Goal: Task Accomplishment & Management: Manage account settings

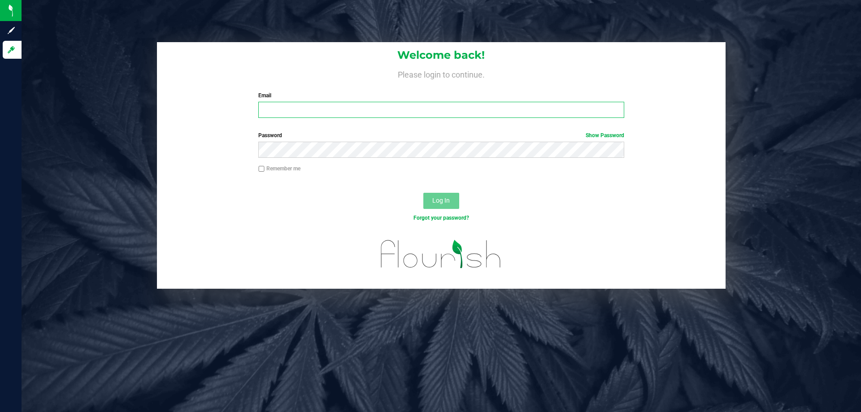
click at [317, 106] on input "Email" at bounding box center [441, 110] width 366 height 16
type input "[EMAIL_ADDRESS][DOMAIN_NAME]"
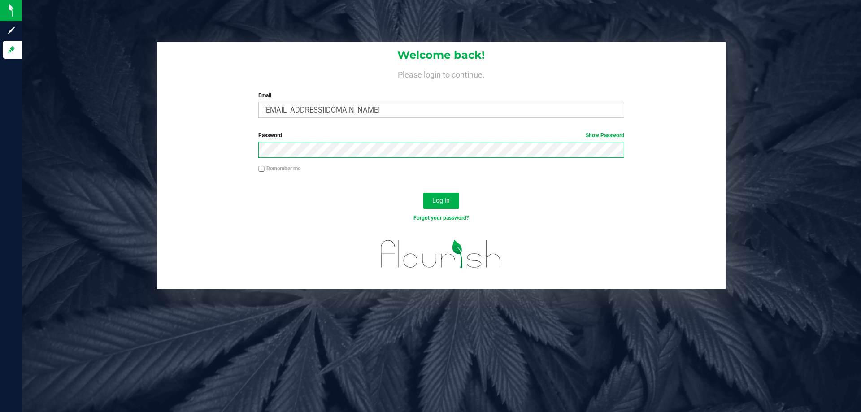
click at [423, 193] on button "Log In" at bounding box center [441, 201] width 36 height 16
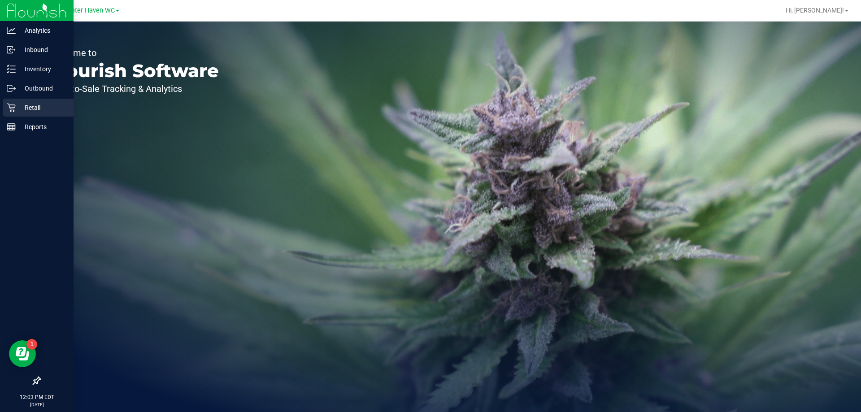
click at [4, 105] on div "Retail" at bounding box center [38, 108] width 71 height 18
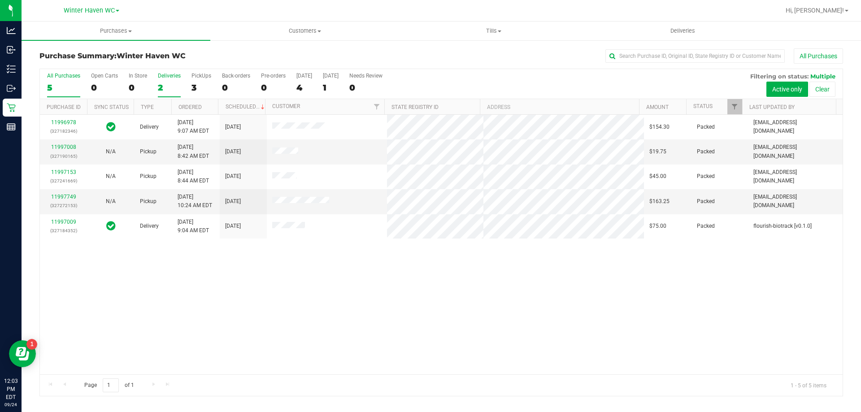
click at [159, 85] on div "2" at bounding box center [169, 88] width 23 height 10
click at [0, 0] on input "Deliveries 2" at bounding box center [0, 0] width 0 height 0
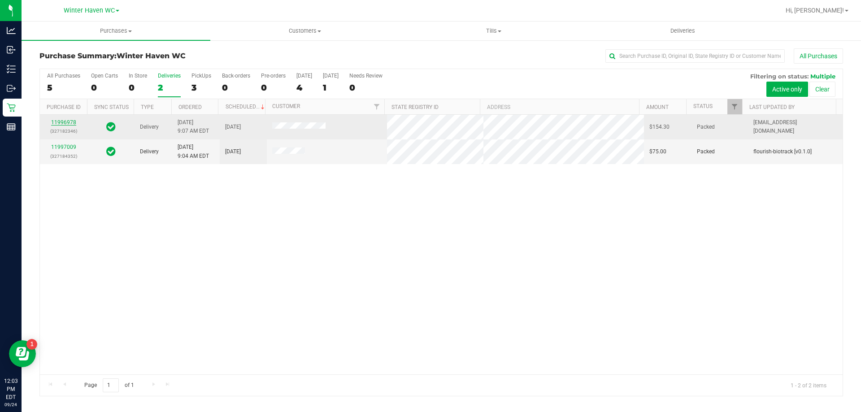
click at [66, 123] on link "11996978" at bounding box center [63, 122] width 25 height 6
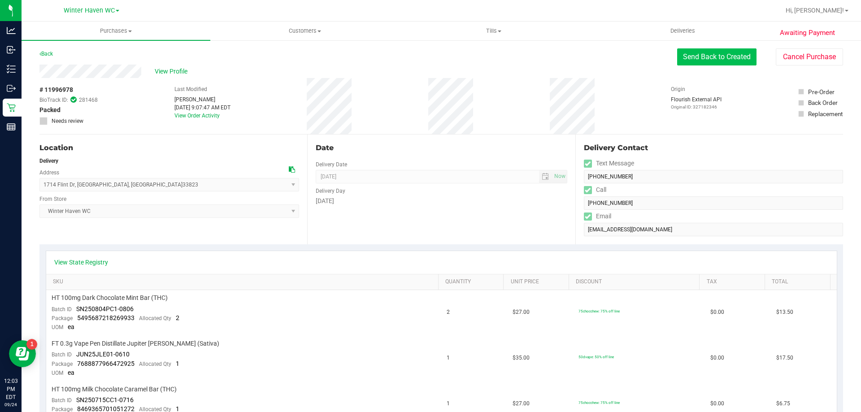
click at [697, 63] on button "Send Back to Created" at bounding box center [716, 56] width 79 height 17
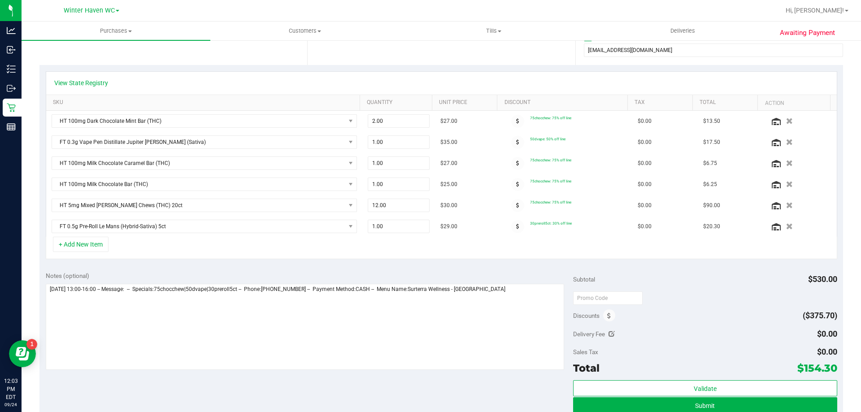
scroll to position [314, 0]
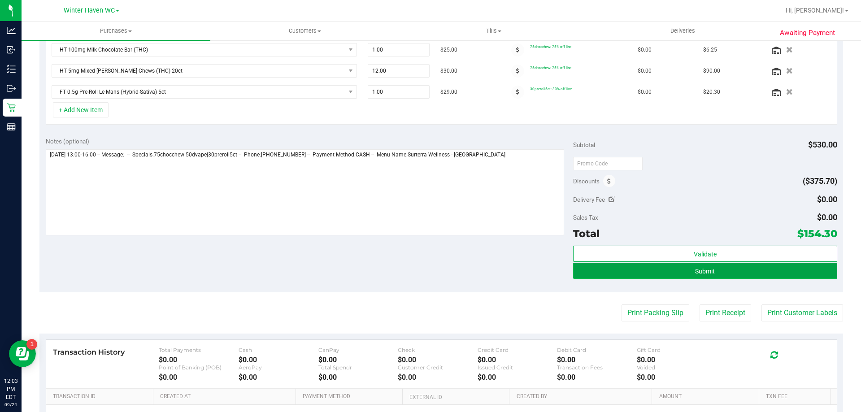
click at [704, 268] on span "Submit" at bounding box center [705, 271] width 20 height 7
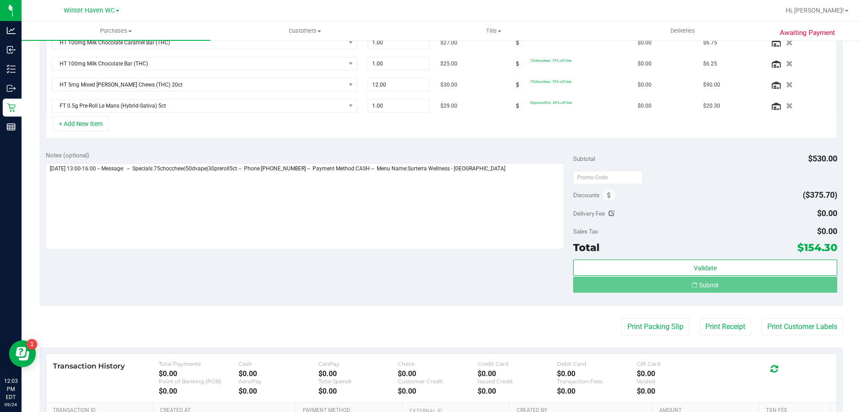
scroll to position [286, 0]
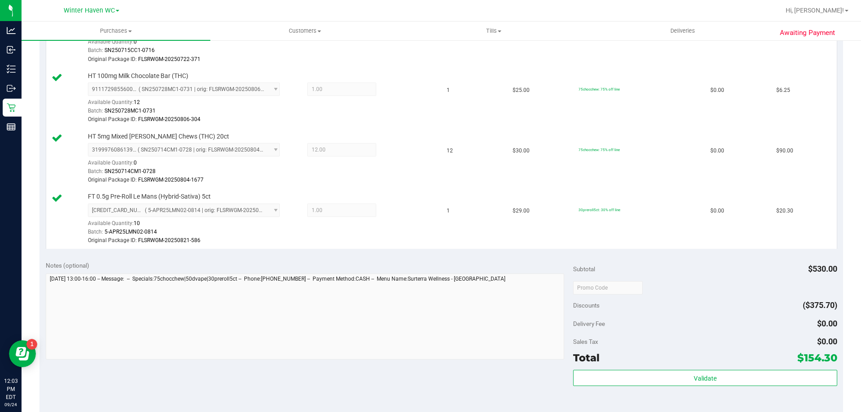
scroll to position [538, 0]
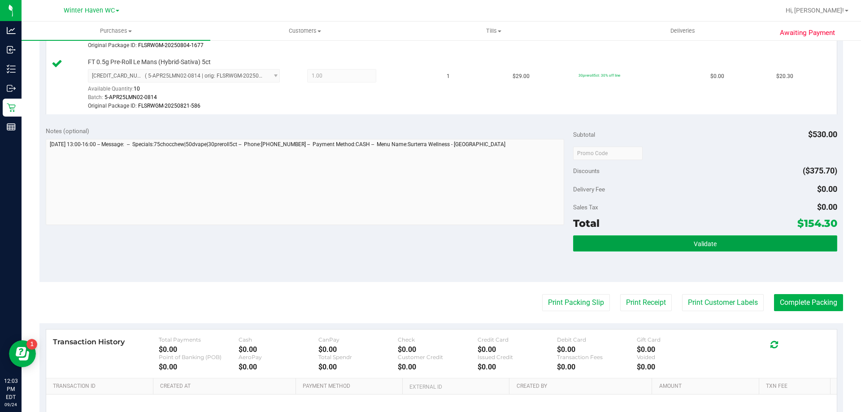
click at [681, 243] on button "Validate" at bounding box center [705, 243] width 264 height 16
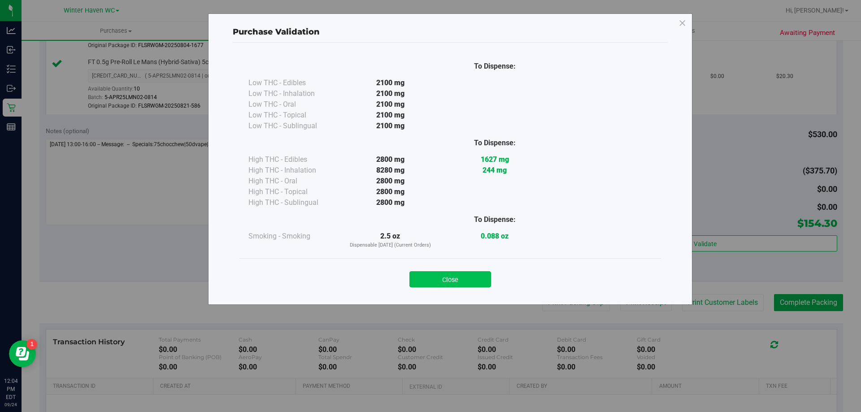
click at [421, 279] on button "Close" at bounding box center [451, 279] width 82 height 16
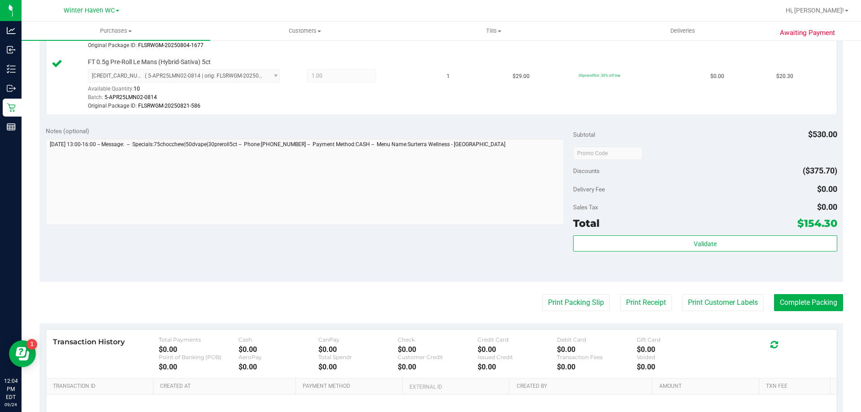
click at [649, 232] on div "Subtotal $530.00 Discounts ($375.70) Delivery Fee $0.00 Sales Tax $0.00 Total $…" at bounding box center [705, 200] width 264 height 149
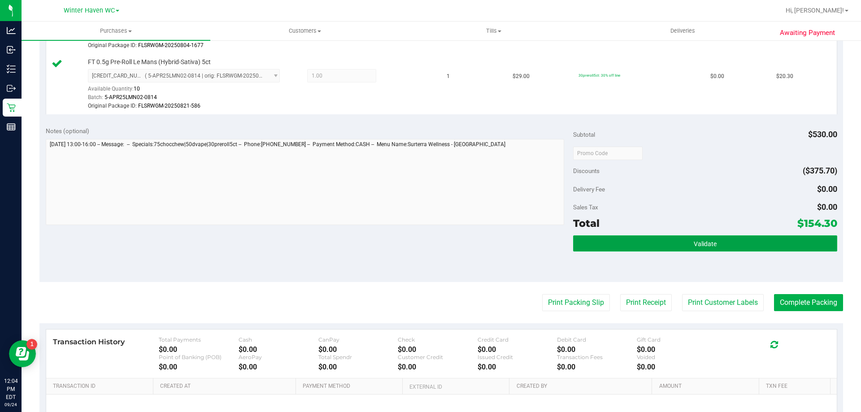
click at [648, 236] on button "Validate" at bounding box center [705, 243] width 264 height 16
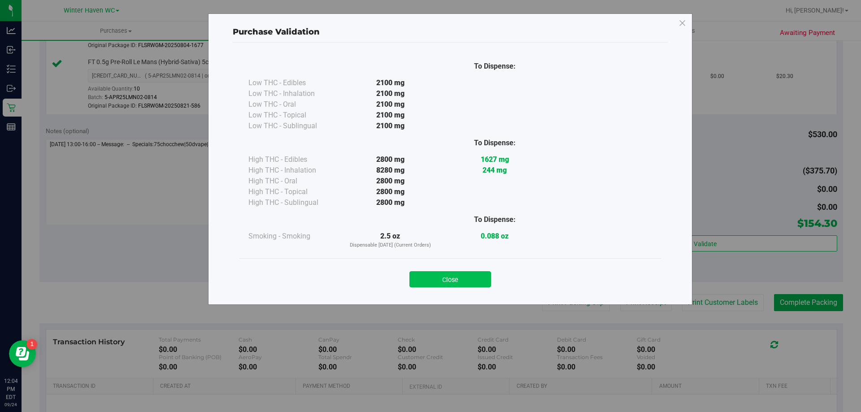
click at [454, 282] on button "Close" at bounding box center [451, 279] width 82 height 16
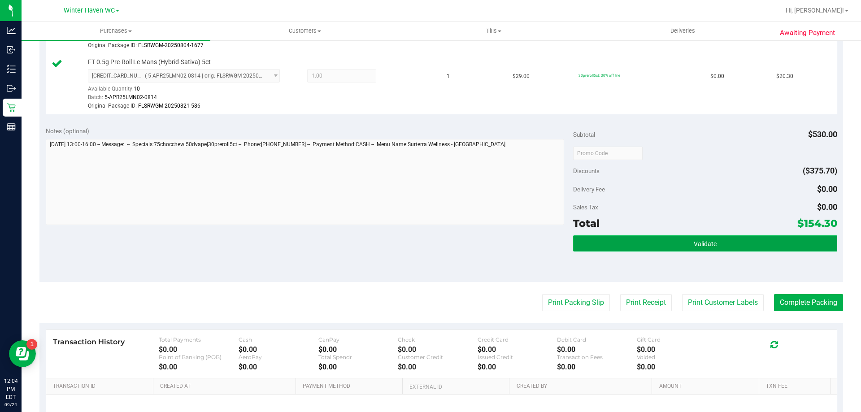
click at [783, 236] on button "Validate" at bounding box center [705, 243] width 264 height 16
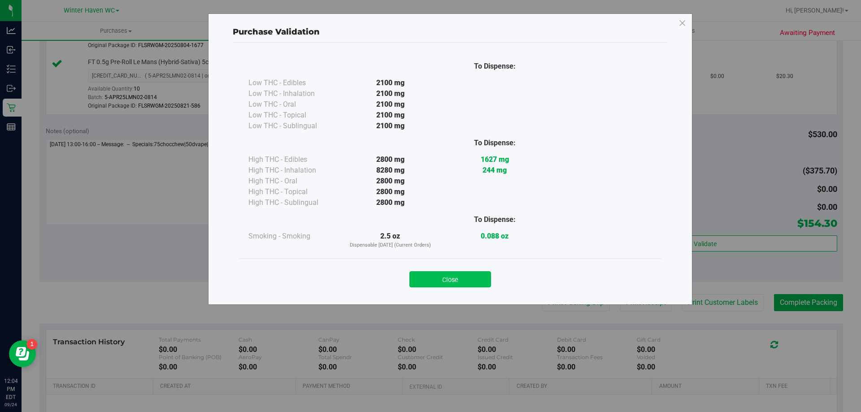
click at [463, 276] on button "Close" at bounding box center [451, 279] width 82 height 16
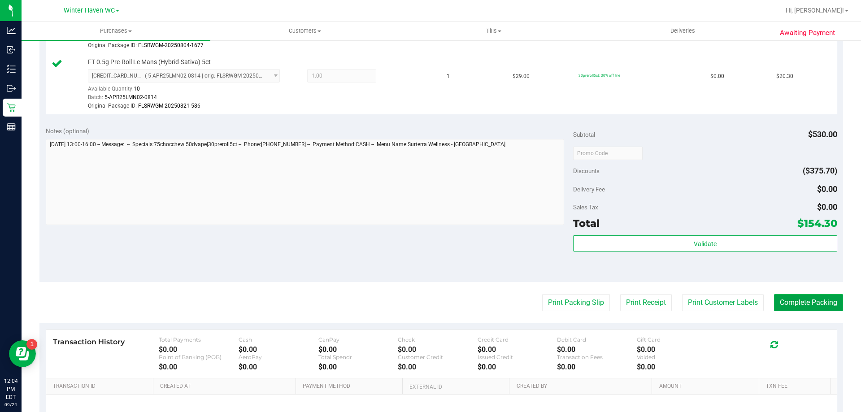
click at [825, 302] on button "Complete Packing" at bounding box center [808, 302] width 69 height 17
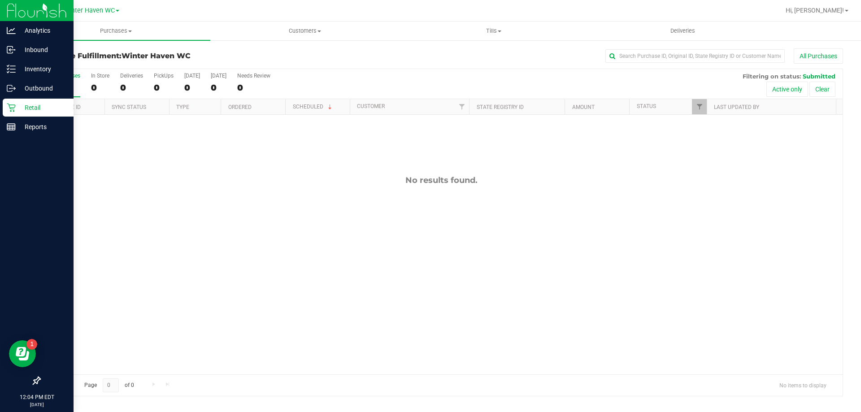
click at [15, 103] on icon at bounding box center [11, 107] width 9 height 9
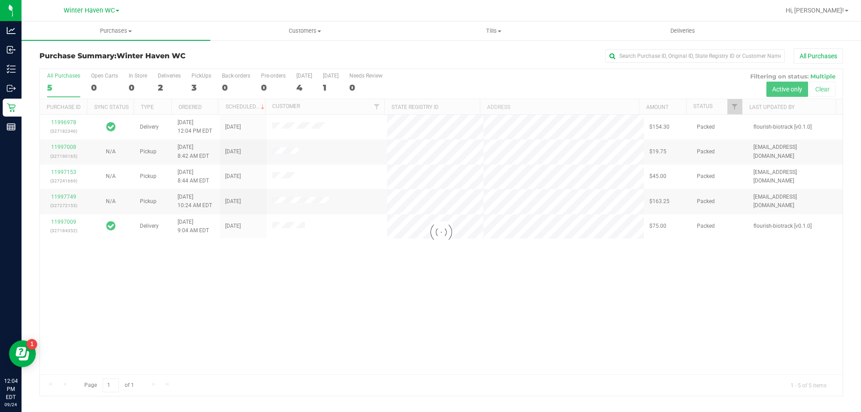
click at [165, 86] on div at bounding box center [441, 232] width 803 height 327
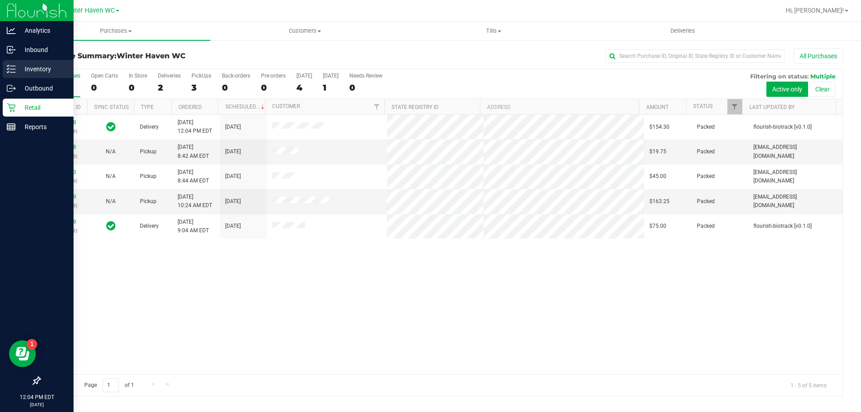
click at [10, 67] on icon at bounding box center [11, 69] width 9 height 9
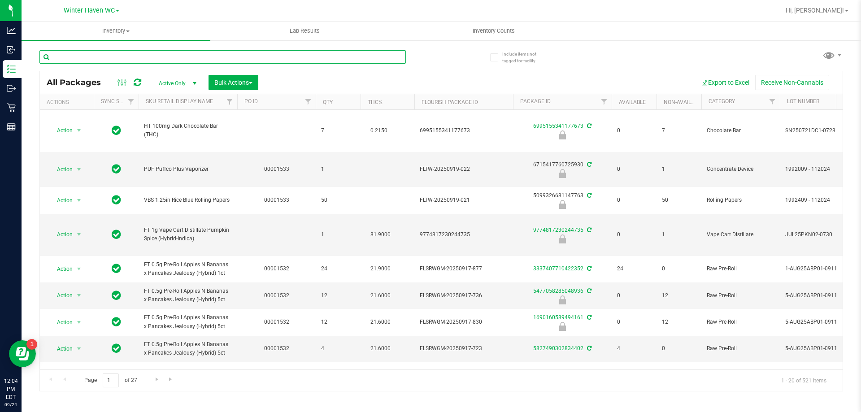
click at [105, 59] on input "text" at bounding box center [222, 56] width 366 height 13
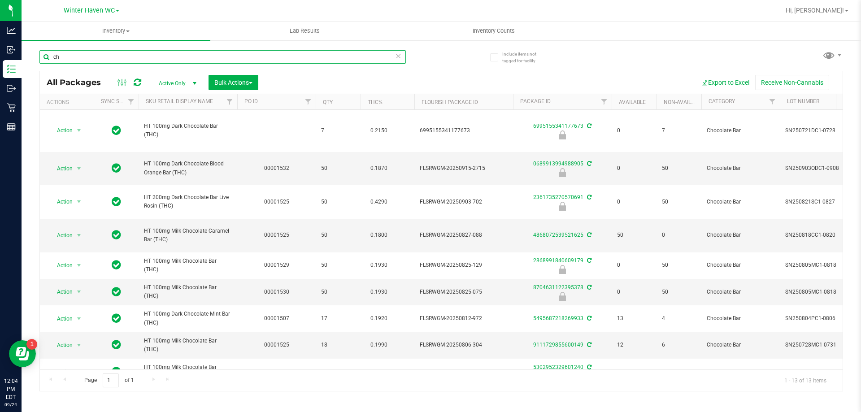
type input "c"
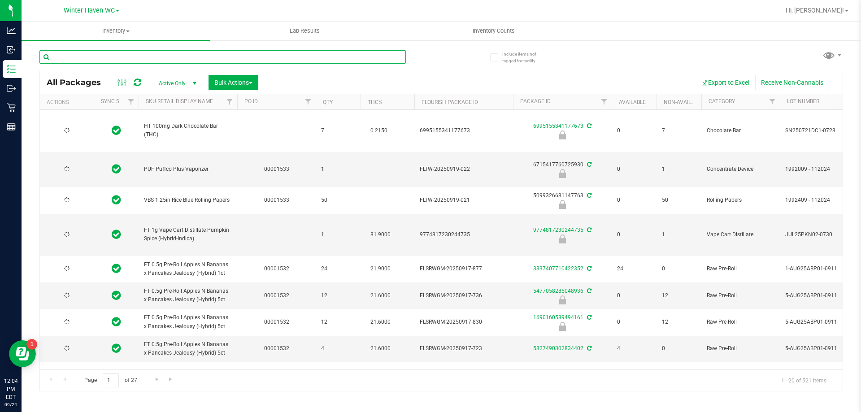
type input "[DATE]"
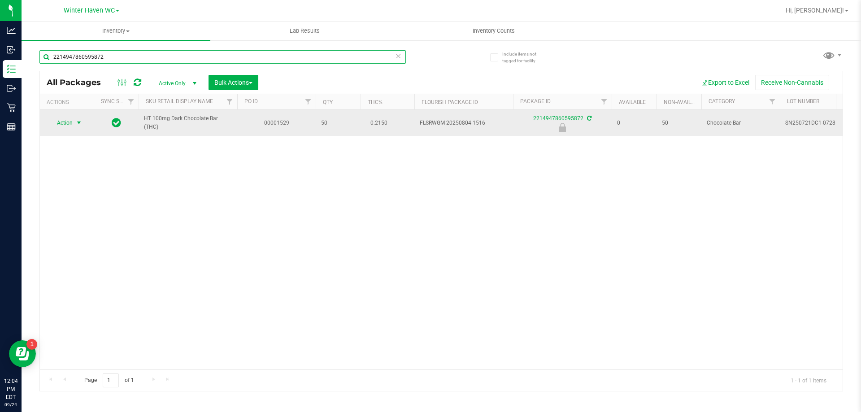
type input "2214947860595872"
click at [66, 125] on span "Action" at bounding box center [61, 123] width 24 height 13
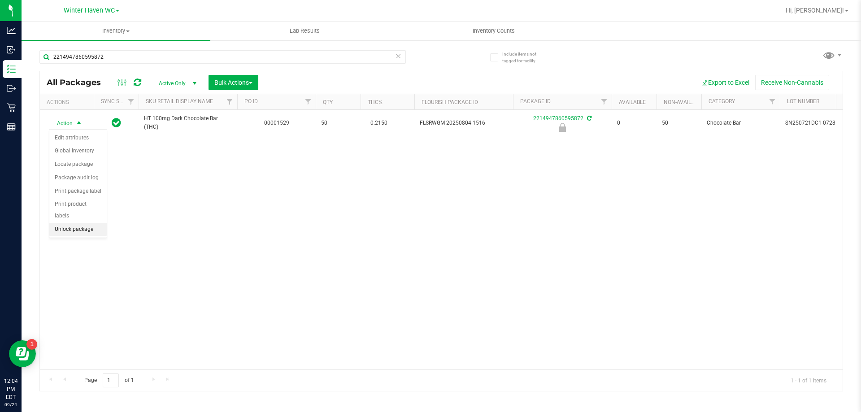
click at [70, 223] on li "Unlock package" at bounding box center [77, 229] width 57 height 13
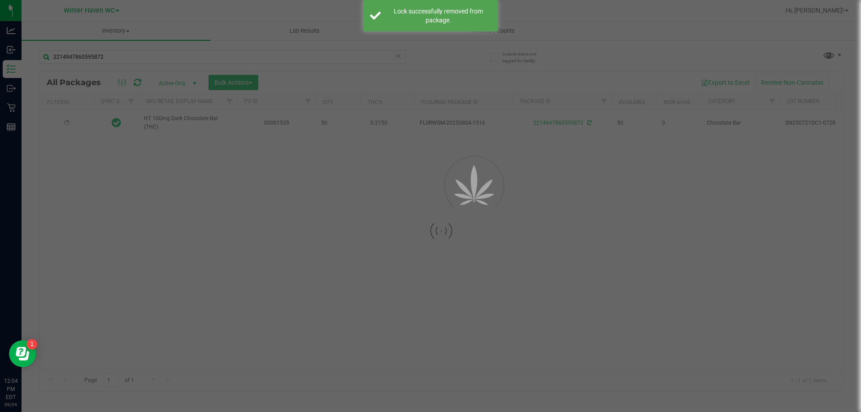
type input "[DATE]"
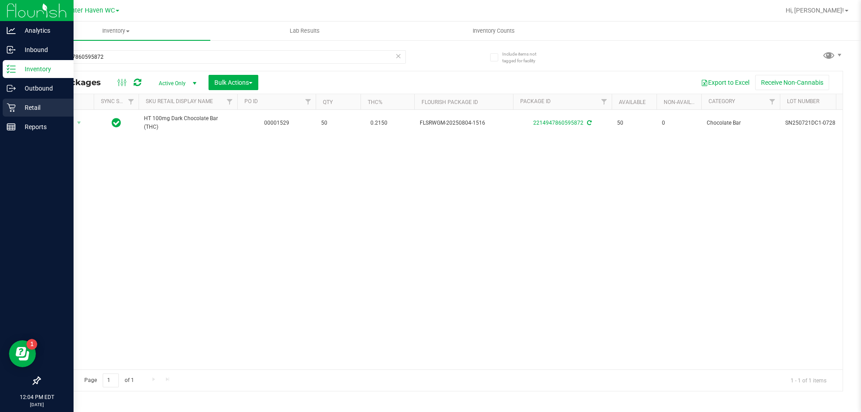
click at [33, 112] on p "Retail" at bounding box center [43, 107] width 54 height 11
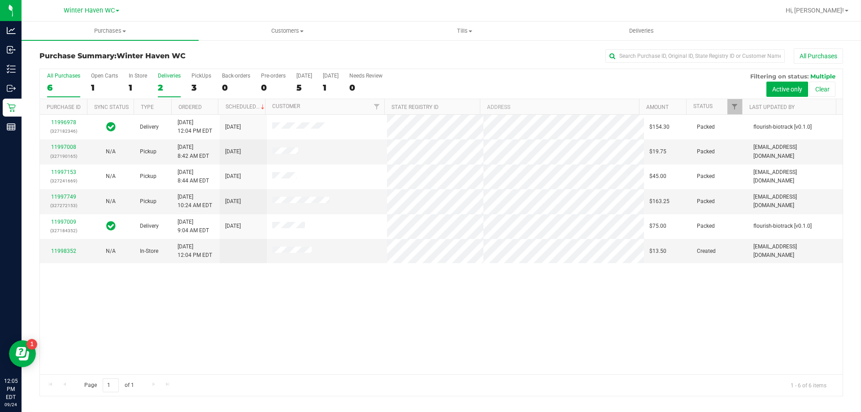
click at [168, 79] on label "Deliveries 2" at bounding box center [169, 85] width 23 height 25
click at [0, 0] on input "Deliveries 2" at bounding box center [0, 0] width 0 height 0
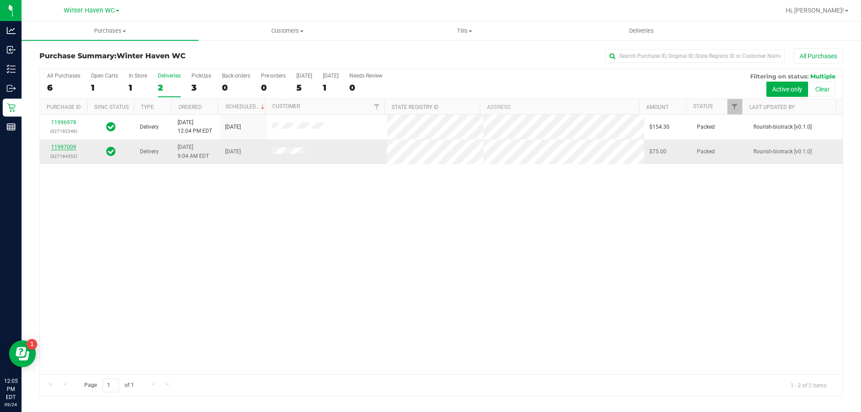
click at [72, 146] on link "11997009" at bounding box center [63, 147] width 25 height 6
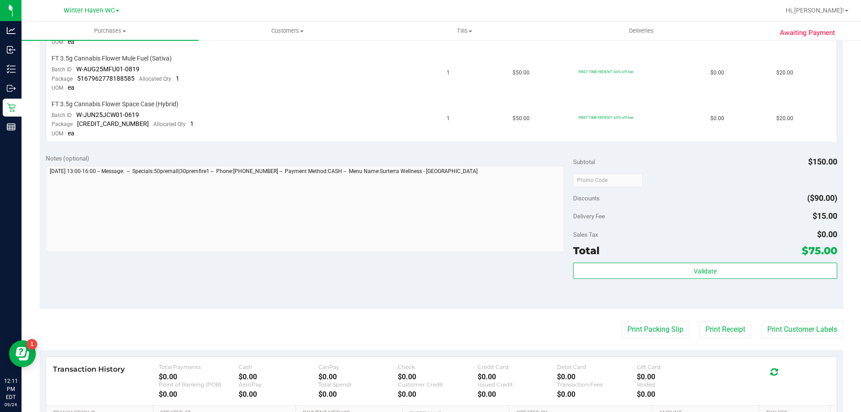
scroll to position [359, 0]
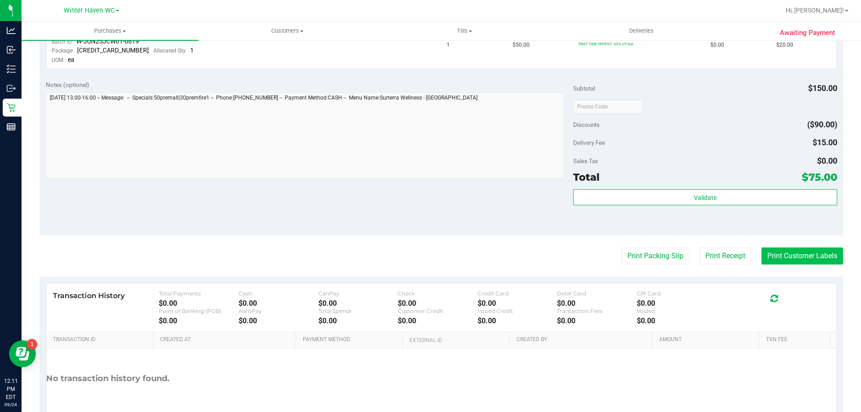
click at [772, 258] on button "Print Customer Labels" at bounding box center [803, 256] width 82 height 17
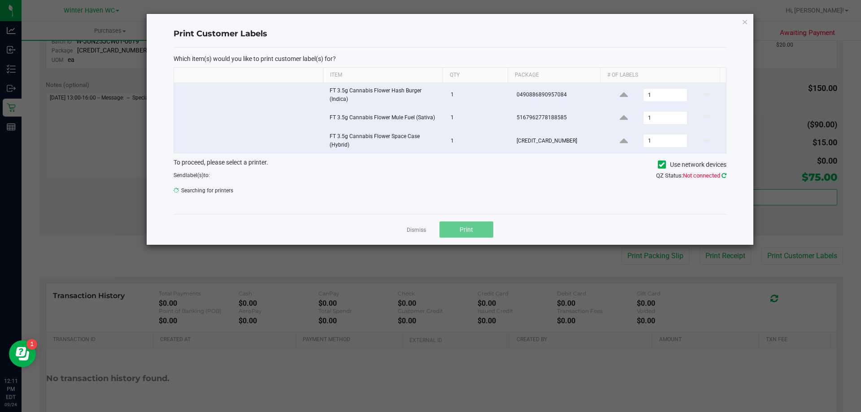
click at [722, 175] on icon at bounding box center [724, 176] width 5 height 6
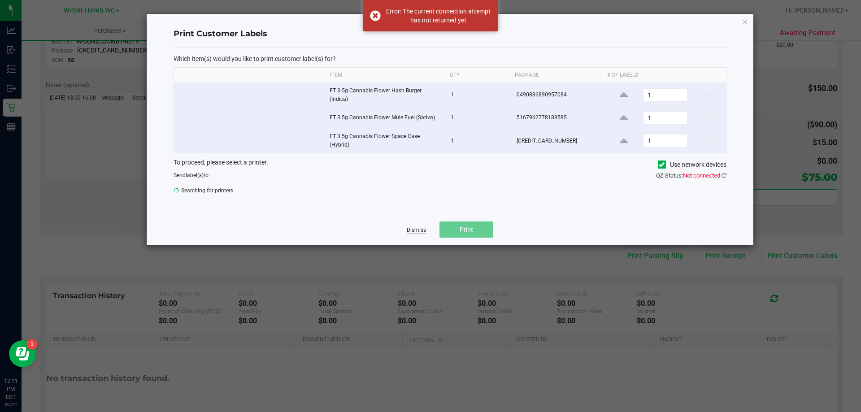
click at [420, 232] on link "Dismiss" at bounding box center [416, 231] width 19 height 8
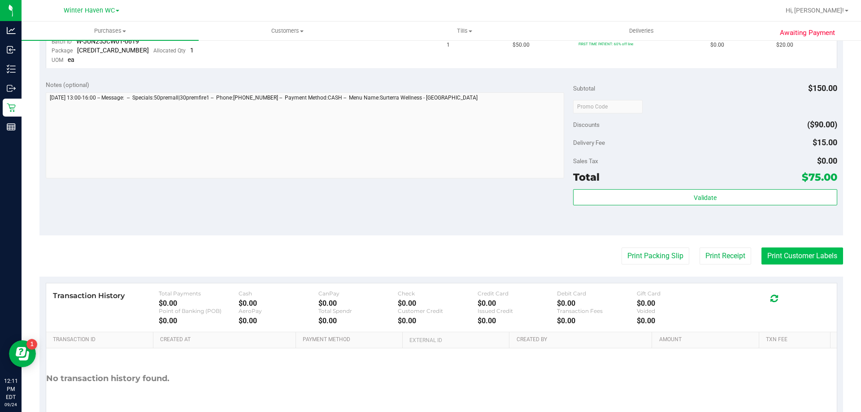
click at [766, 254] on button "Print Customer Labels" at bounding box center [803, 256] width 82 height 17
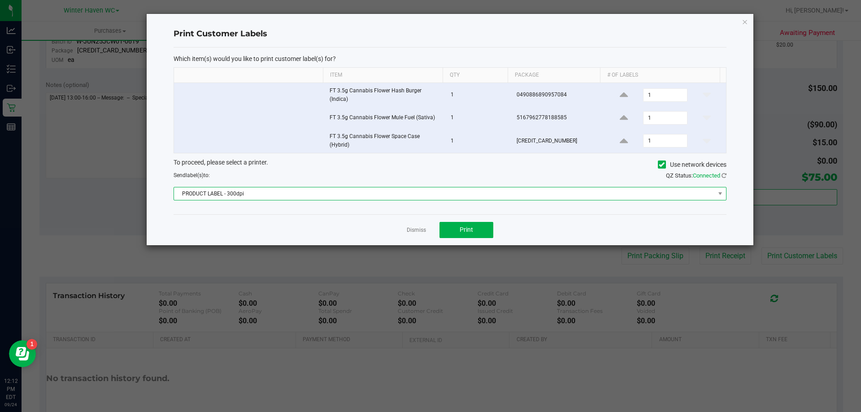
click at [288, 191] on span "PRODUCT LABEL - 300dpi" at bounding box center [444, 194] width 541 height 13
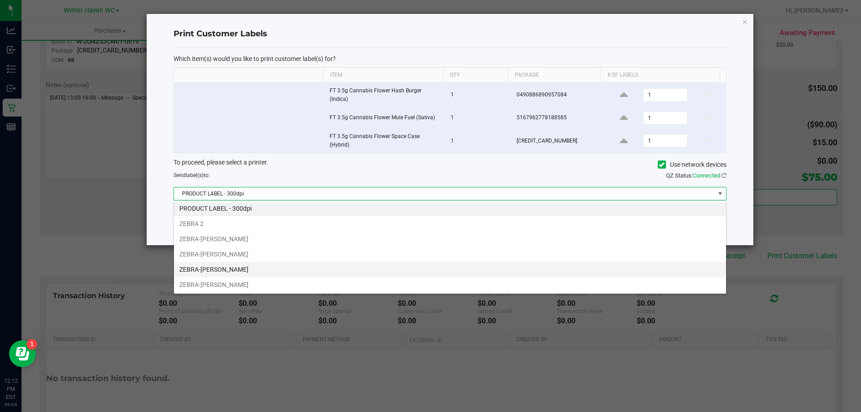
scroll to position [2, 0]
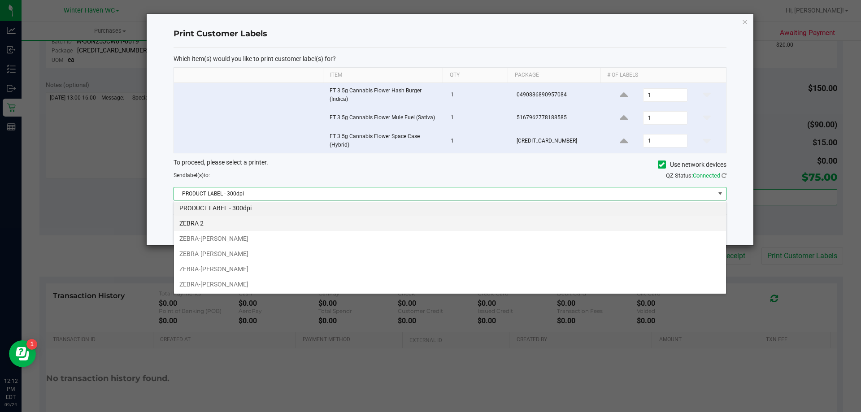
click at [253, 223] on li "ZEBRA 2" at bounding box center [450, 223] width 552 height 15
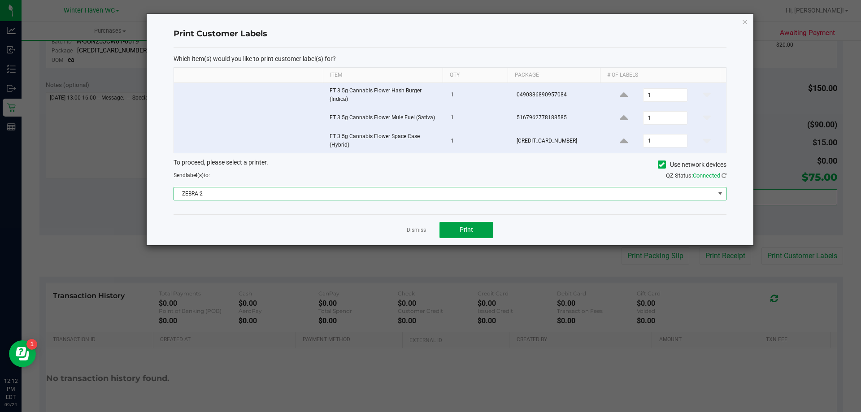
click at [461, 227] on span "Print" at bounding box center [466, 229] width 13 height 7
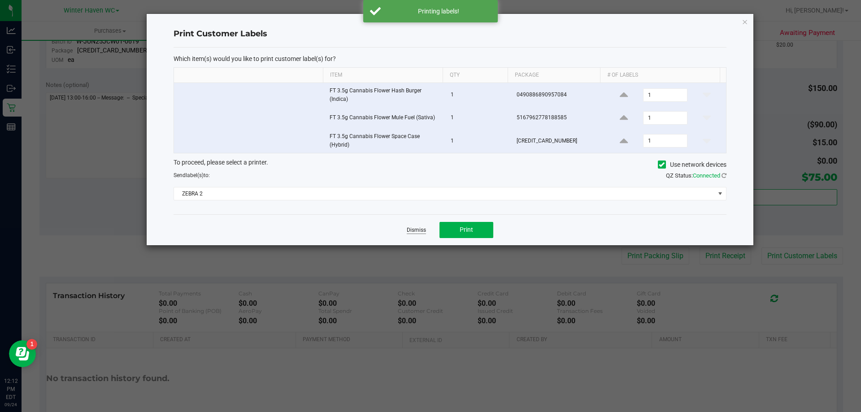
click at [411, 228] on link "Dismiss" at bounding box center [416, 231] width 19 height 8
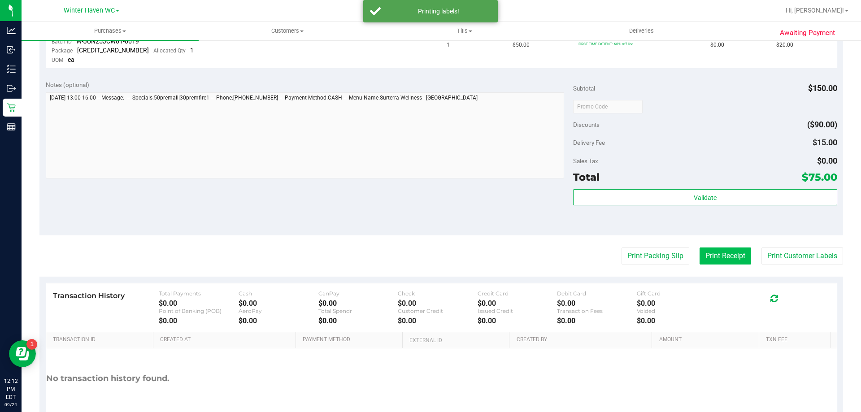
click at [726, 255] on button "Print Receipt" at bounding box center [726, 256] width 52 height 17
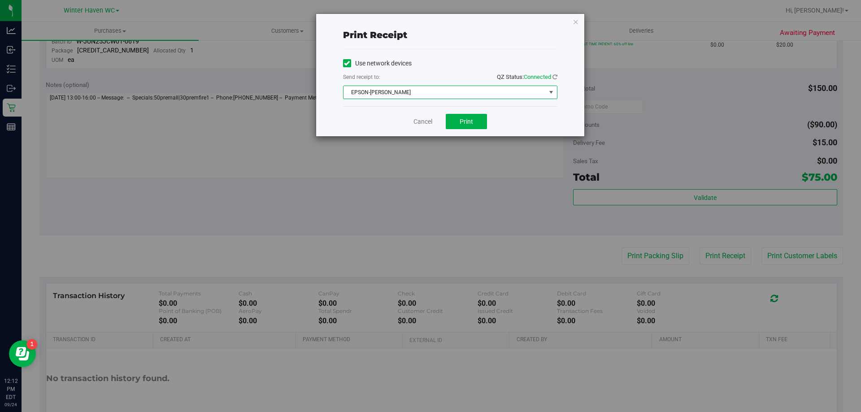
click at [482, 91] on span "EPSON-[PERSON_NAME]" at bounding box center [445, 92] width 202 height 13
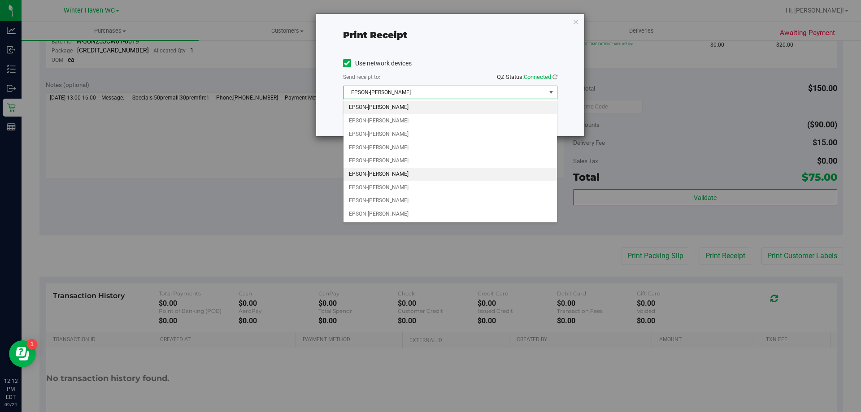
click at [432, 169] on li "EPSON-[PERSON_NAME]" at bounding box center [451, 174] width 214 height 13
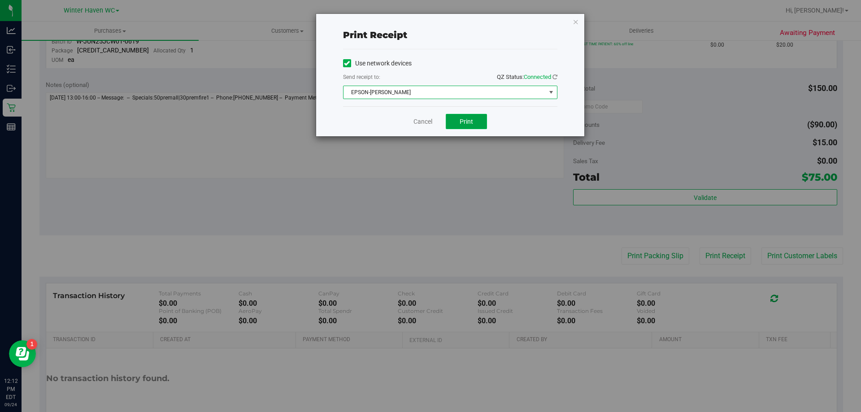
click at [467, 125] on span "Print" at bounding box center [466, 121] width 13 height 7
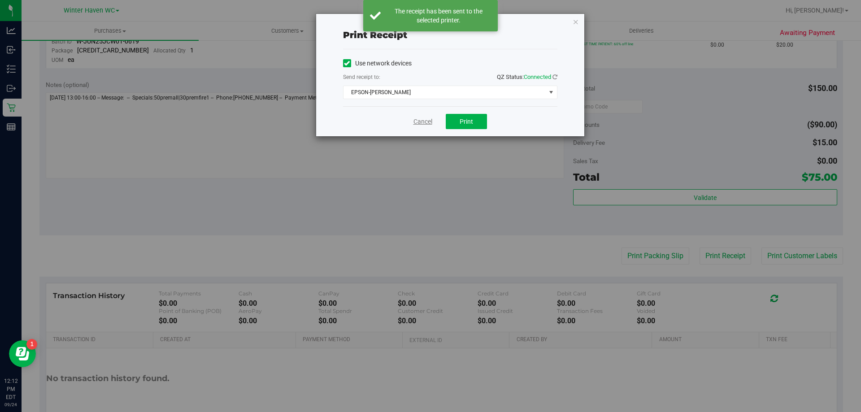
click at [422, 121] on link "Cancel" at bounding box center [423, 121] width 19 height 9
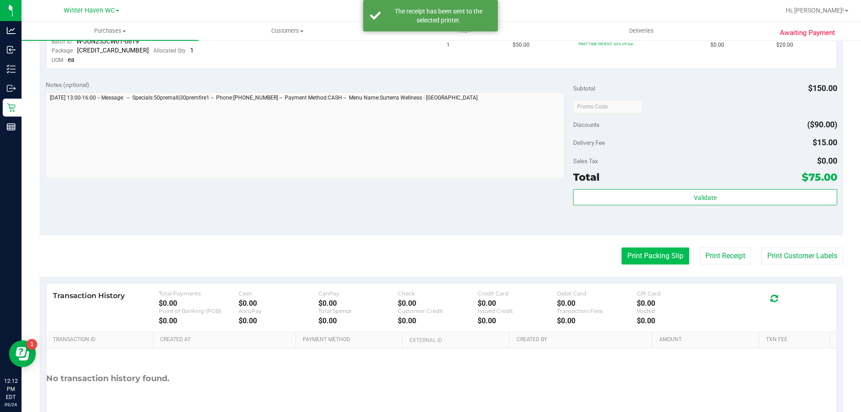
click at [671, 256] on button "Print Packing Slip" at bounding box center [656, 256] width 68 height 17
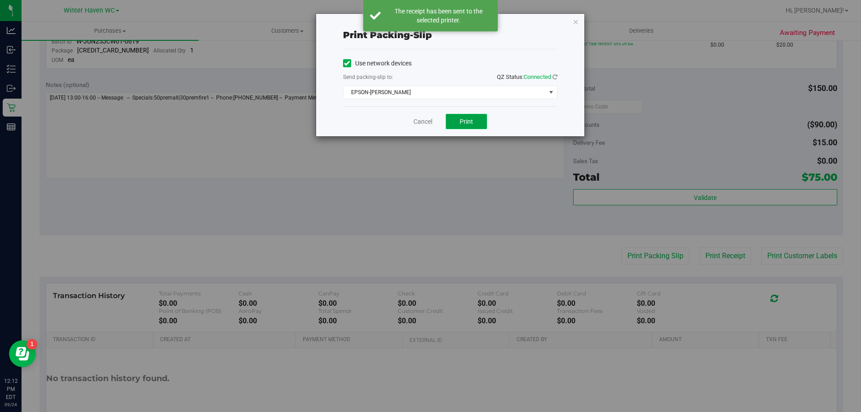
click at [476, 117] on button "Print" at bounding box center [466, 121] width 41 height 15
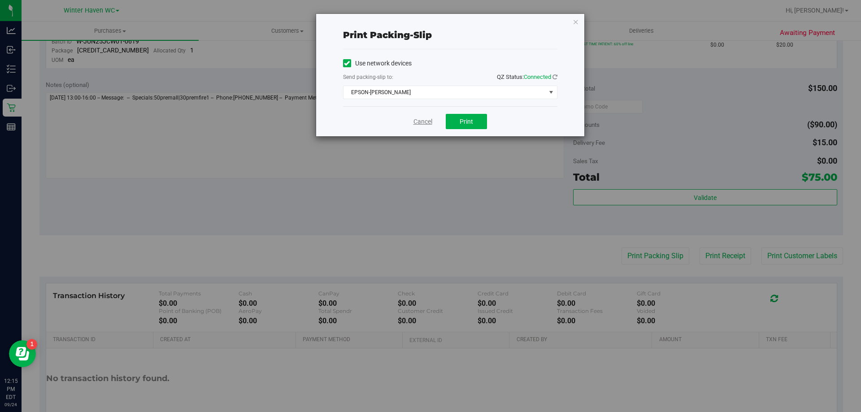
click at [423, 125] on link "Cancel" at bounding box center [423, 121] width 19 height 9
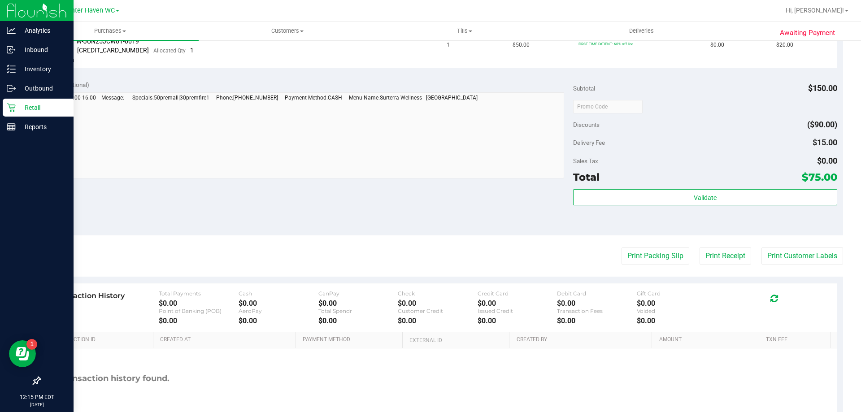
click at [35, 108] on p "Retail" at bounding box center [43, 107] width 54 height 11
